Goal: Task Accomplishment & Management: Manage account settings

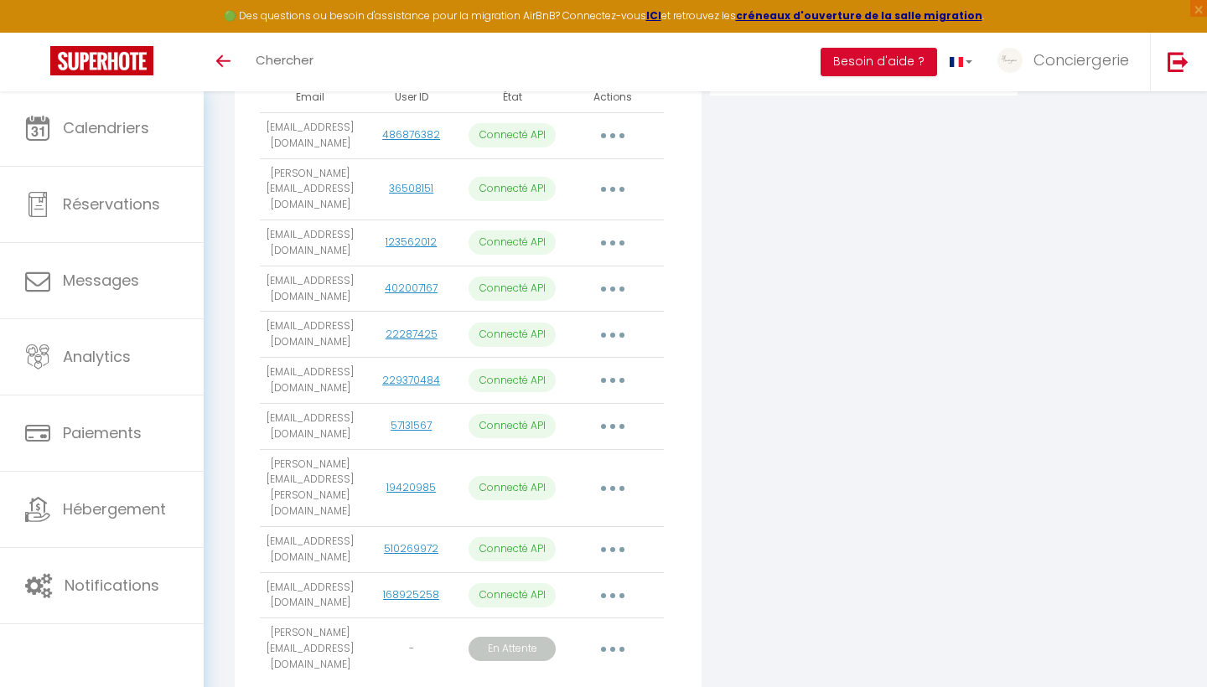
scroll to position [421, 0]
click at [615, 594] on icon "button" at bounding box center [612, 596] width 5 height 5
click at [550, 620] on link "Importer les appartements" at bounding box center [538, 634] width 185 height 28
select select
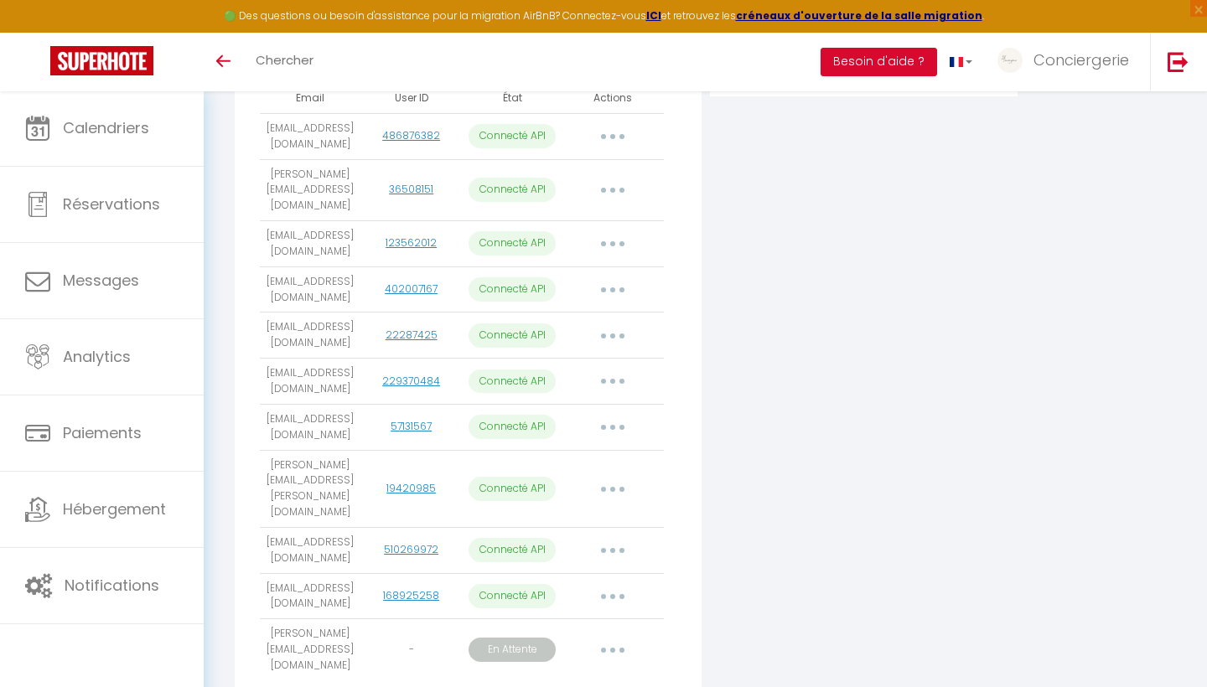
select select
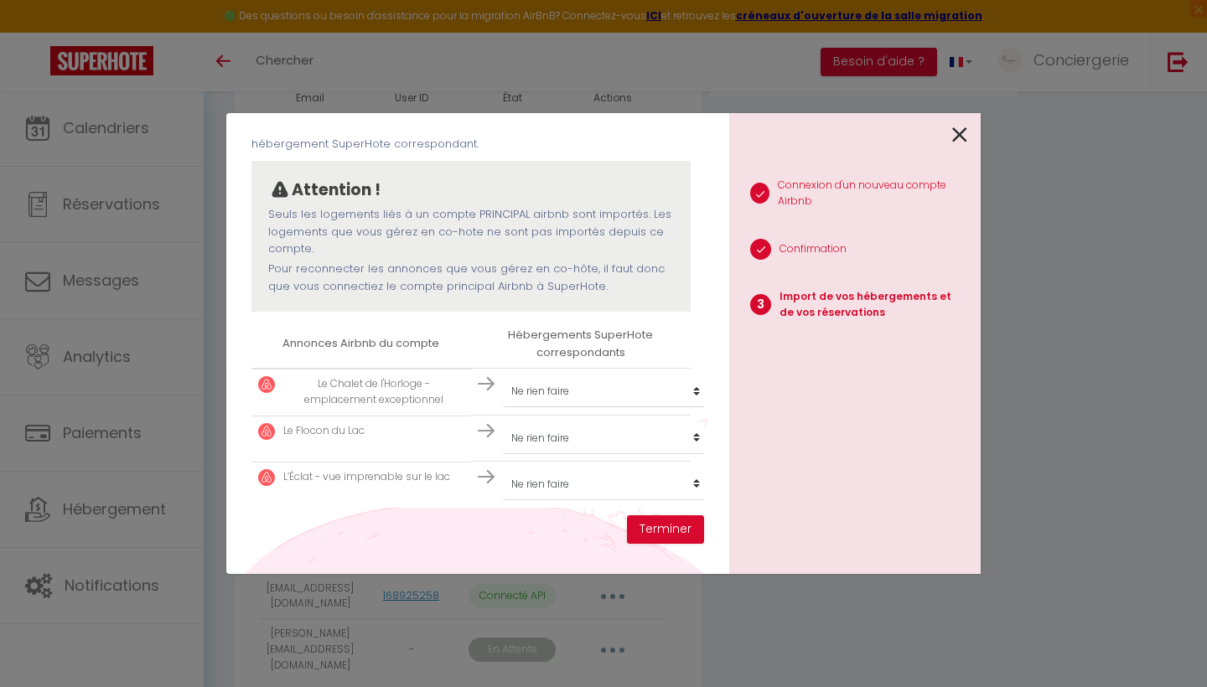
scroll to position [113, 0]
select select "17494"
select select "39194"
select select "20502"
click at [664, 529] on button "Terminer" at bounding box center [665, 529] width 77 height 28
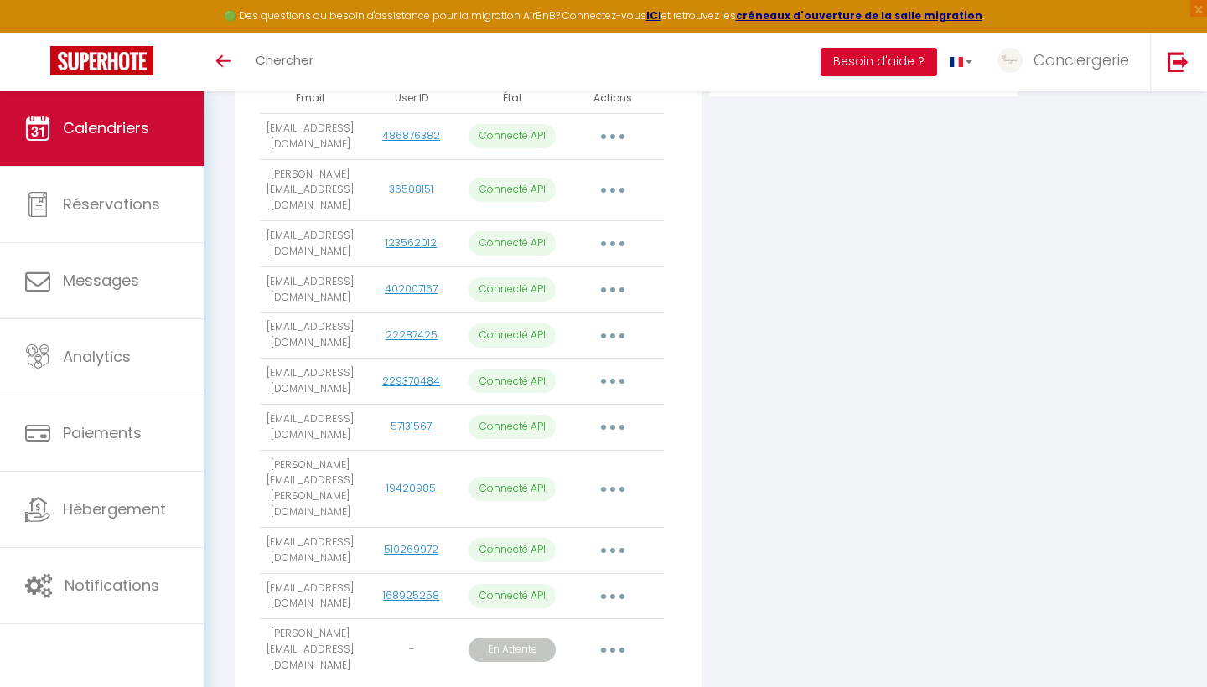
click at [134, 140] on link "Calendriers" at bounding box center [102, 127] width 204 height 75
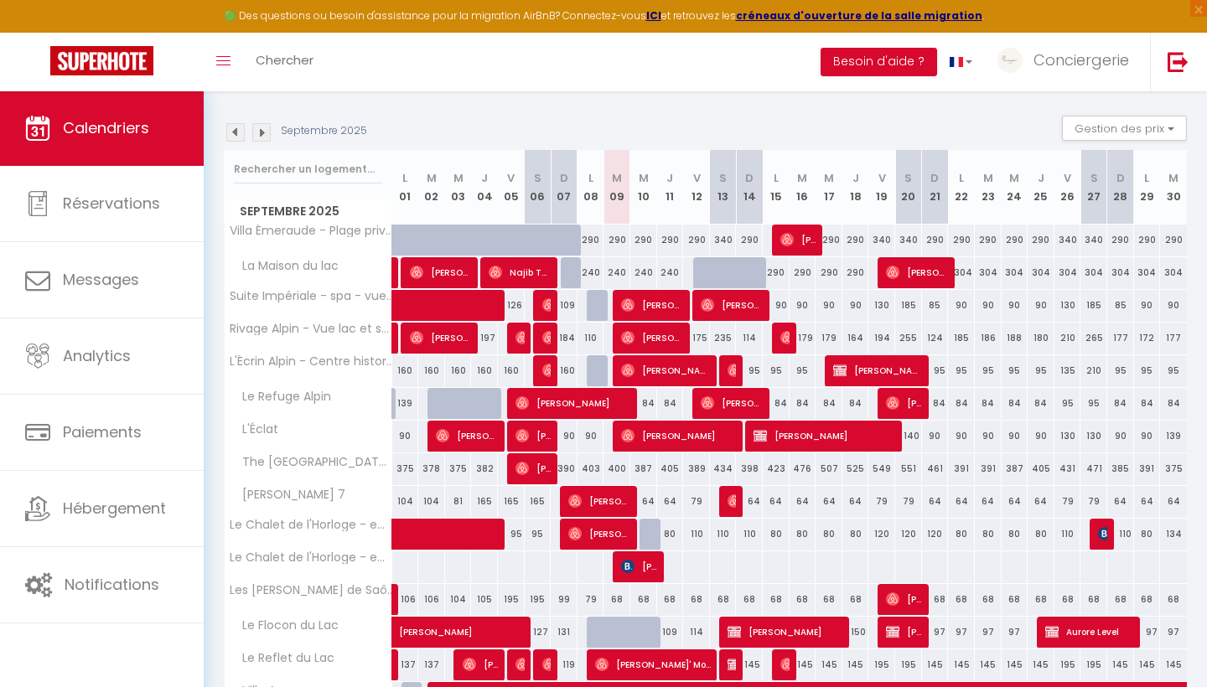
scroll to position [234, 0]
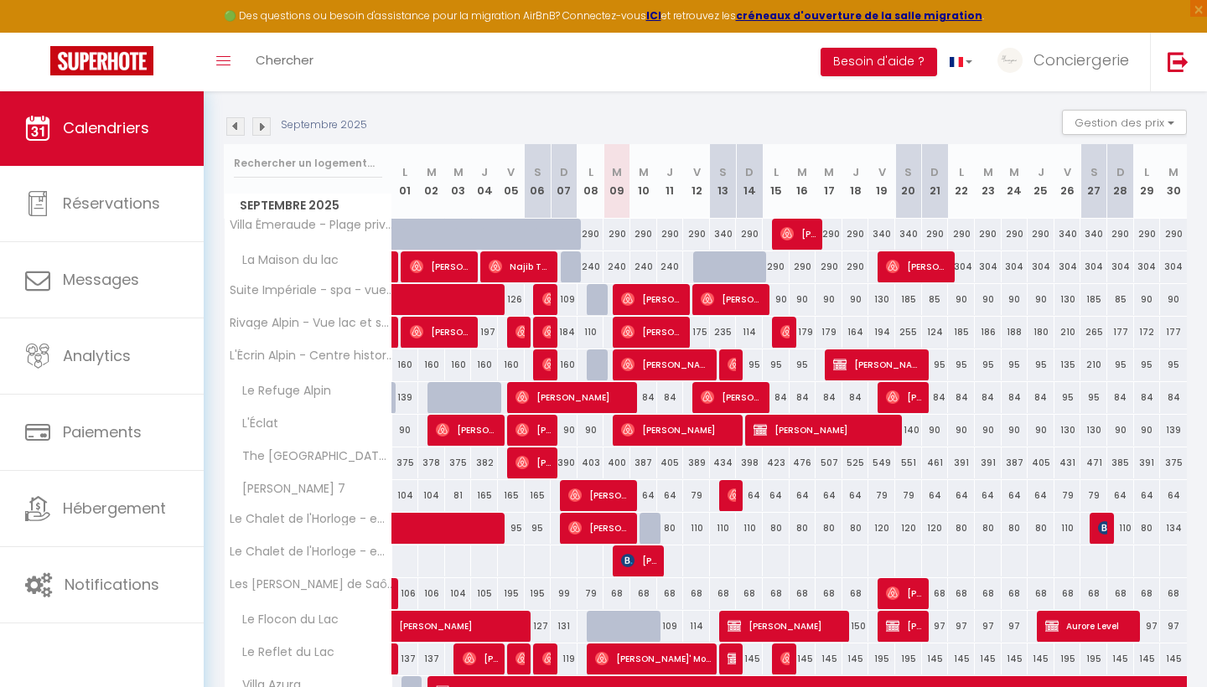
click at [652, 530] on div at bounding box center [652, 529] width 27 height 32
type input "80"
select select "1"
type input "Mer 10 Septembre 2025"
type input "Jeu 11 Septembre 2025"
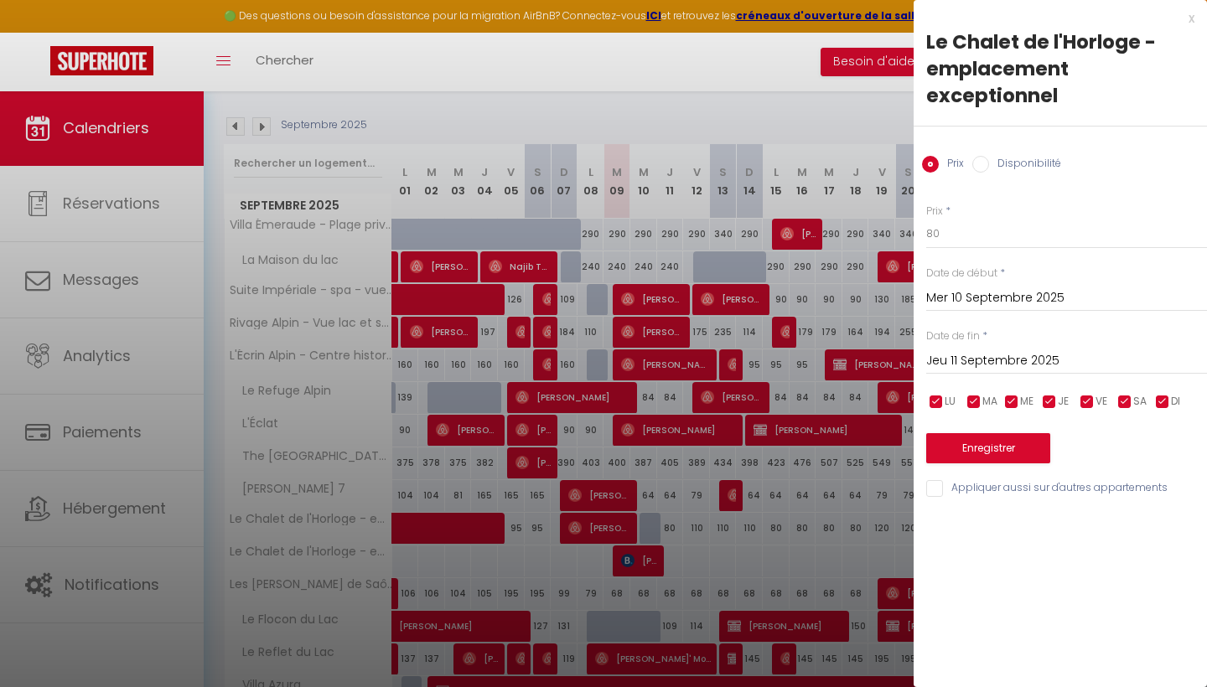
click at [984, 164] on input "Disponibilité" at bounding box center [980, 164] width 17 height 17
radio input "true"
radio input "false"
click at [986, 436] on button "Enregistrer" at bounding box center [988, 450] width 124 height 30
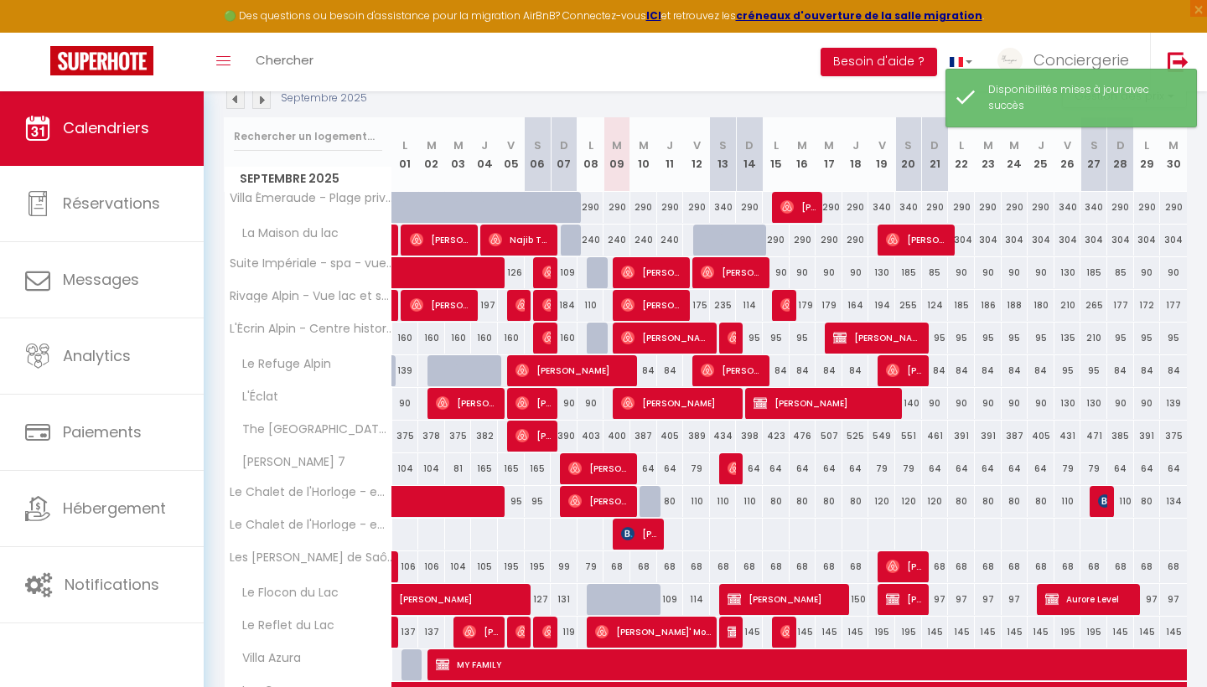
scroll to position [261, 0]
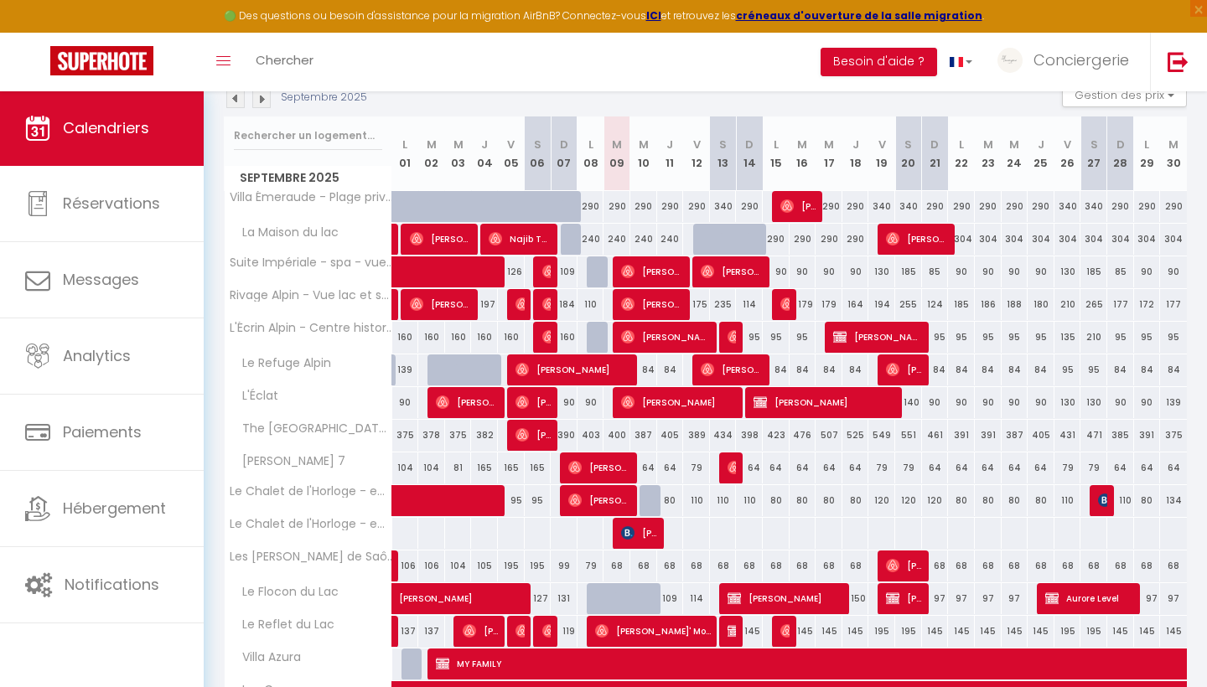
click at [647, 499] on div at bounding box center [652, 501] width 27 height 32
select select "1"
type input "Mer 10 Septembre 2025"
type input "Jeu 11 Septembre 2025"
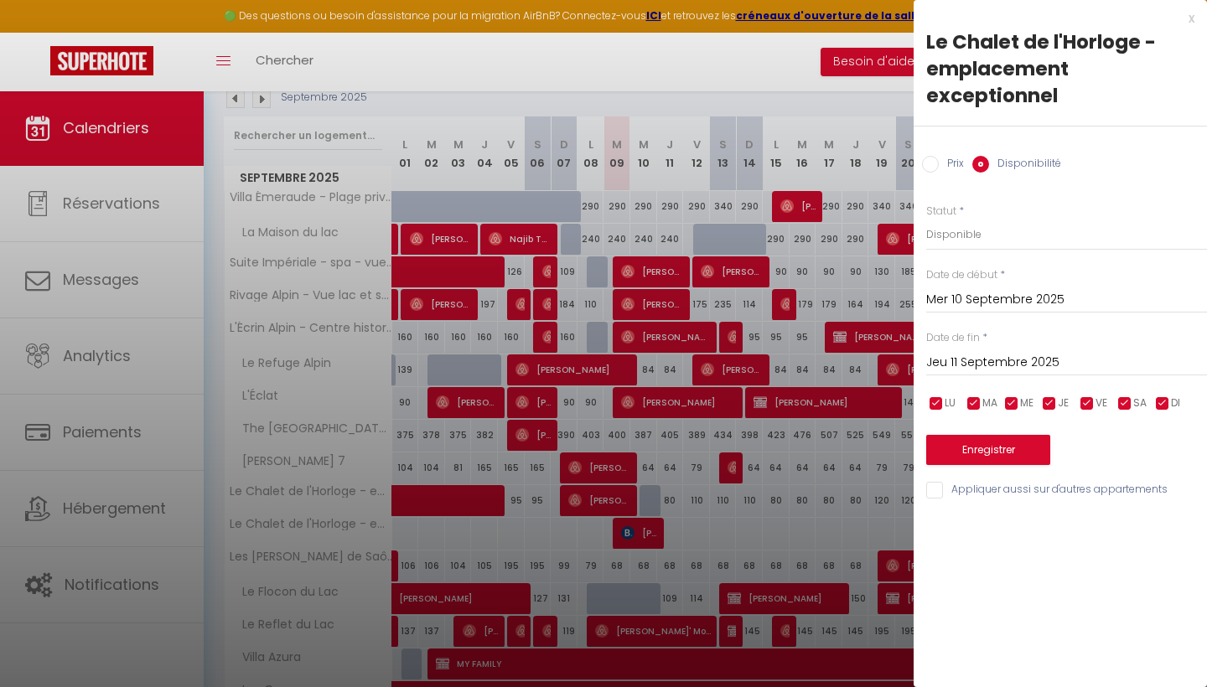
click at [989, 441] on button "Enregistrer" at bounding box center [988, 450] width 124 height 30
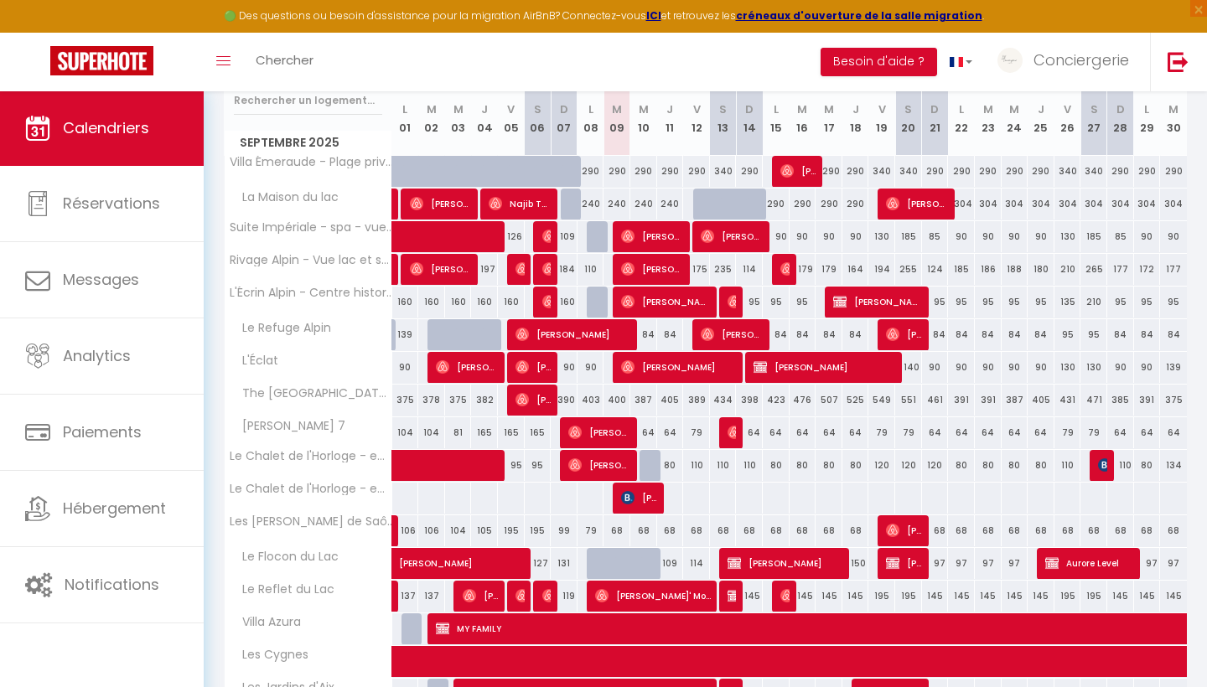
scroll to position [279, 0]
